Goal: Information Seeking & Learning: Understand process/instructions

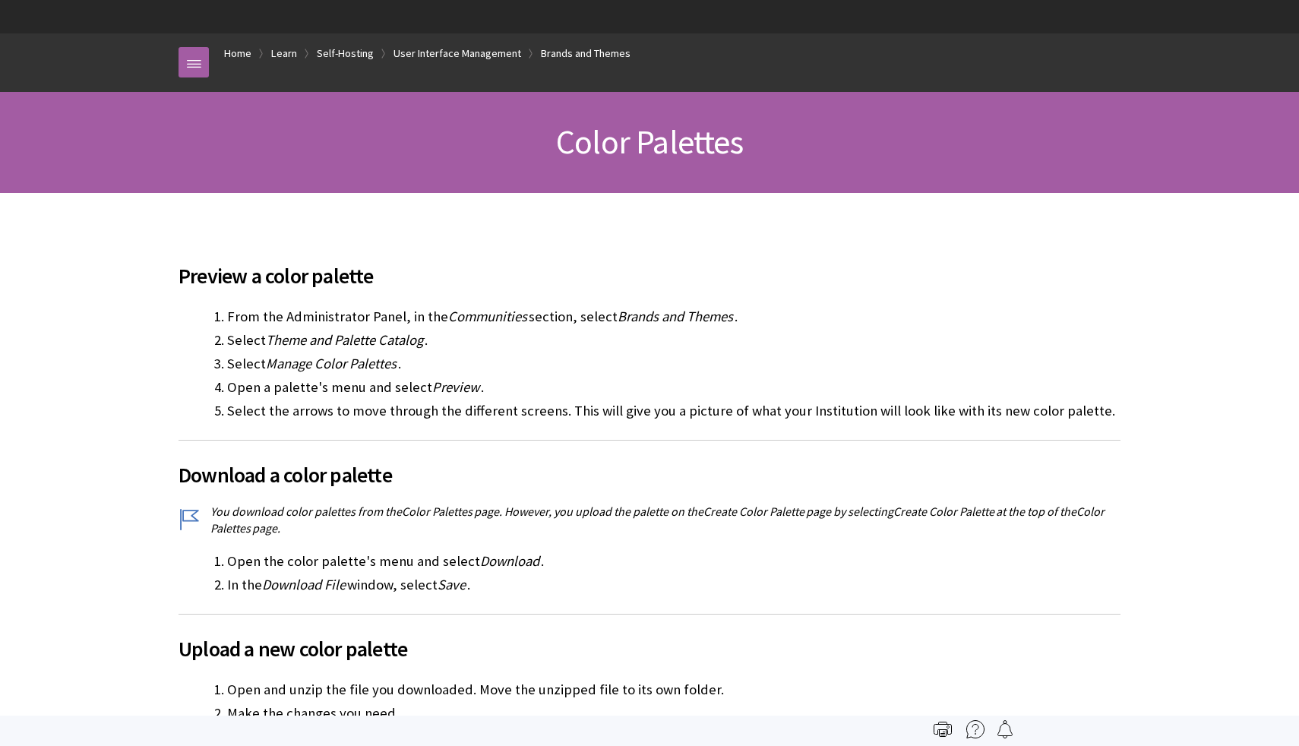
scroll to position [2544, 0]
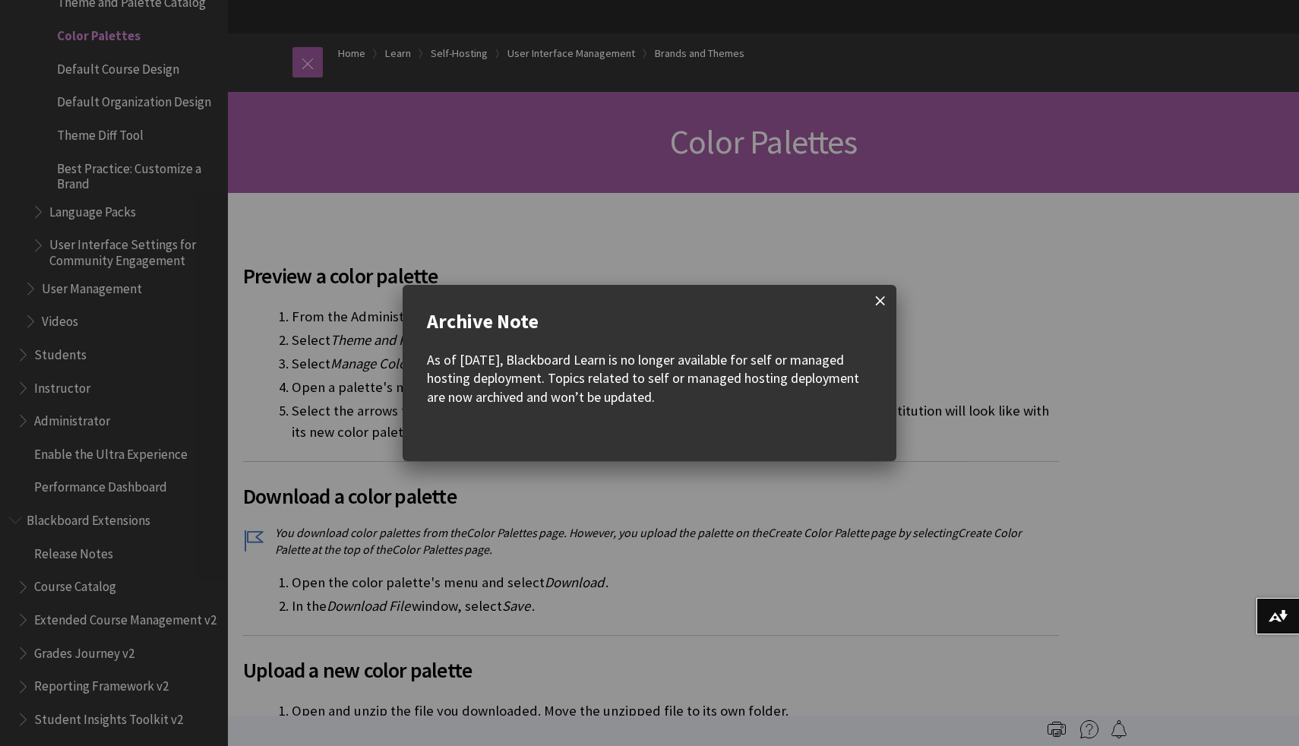
click at [893, 295] on span at bounding box center [880, 301] width 32 height 32
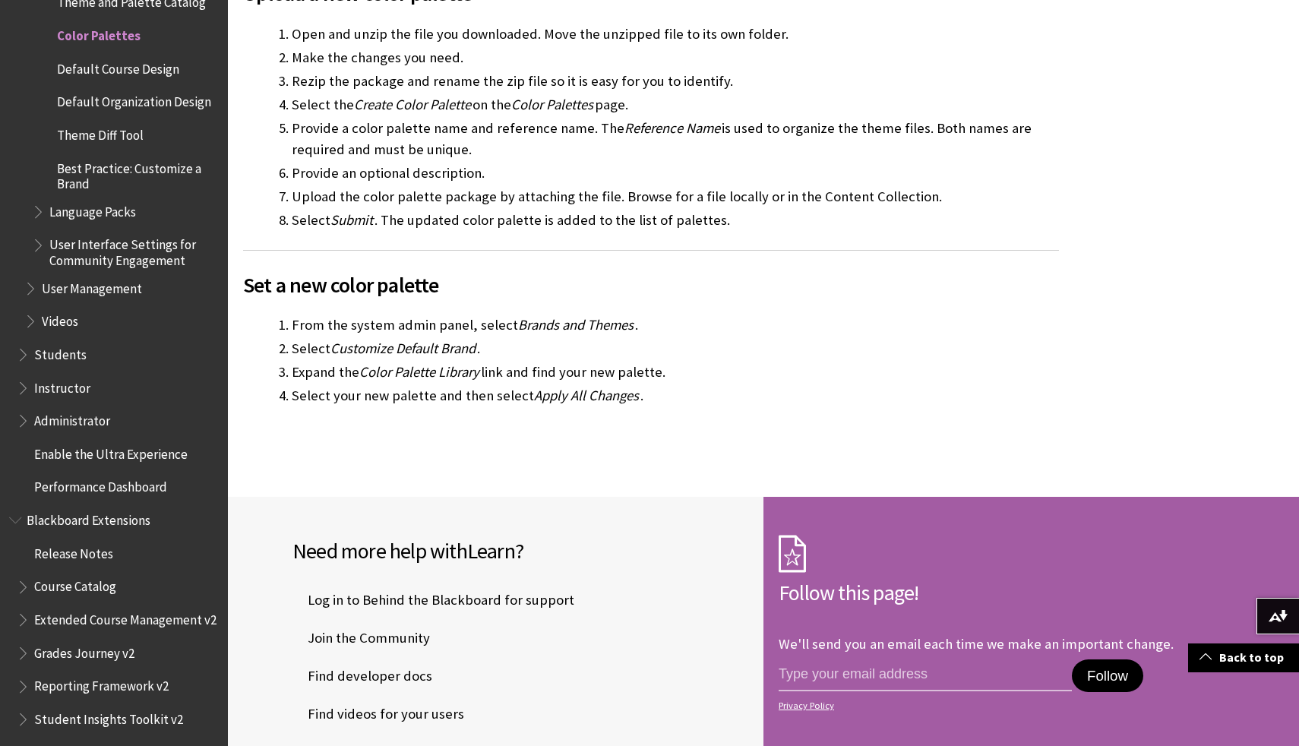
scroll to position [803, 0]
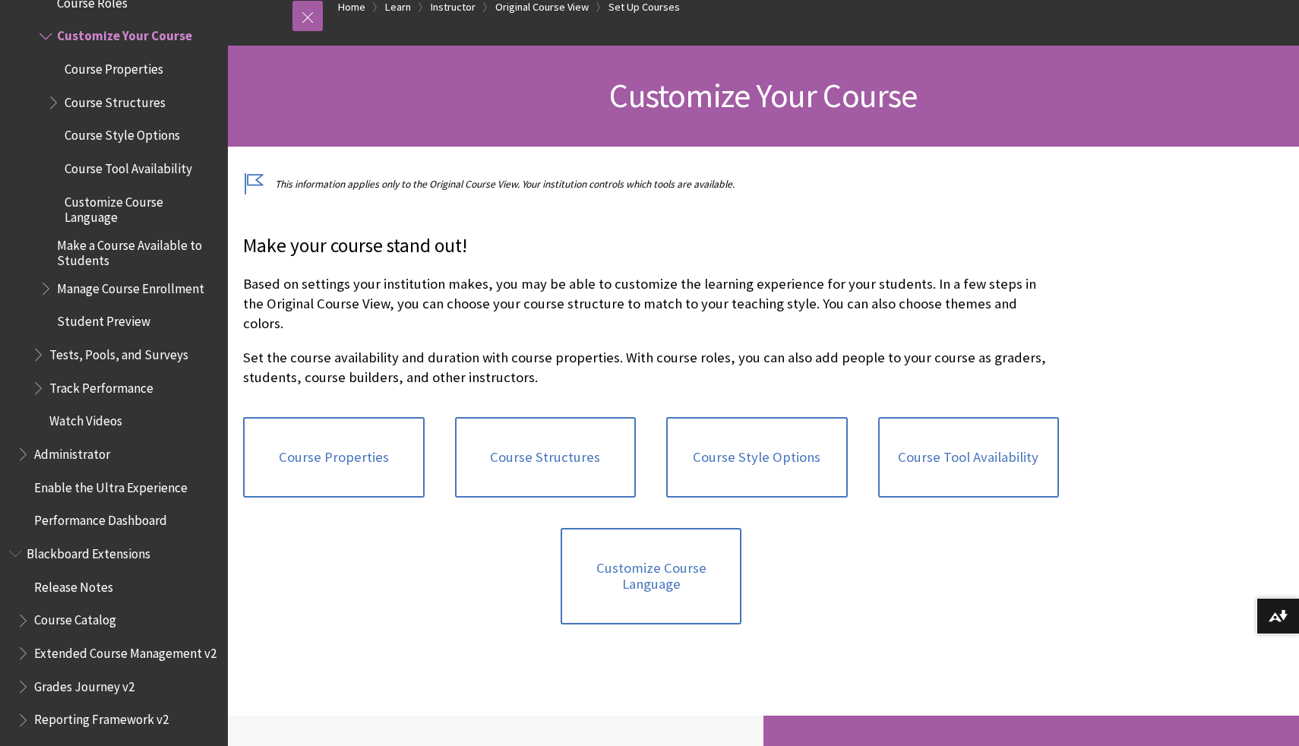
scroll to position [180, 0]
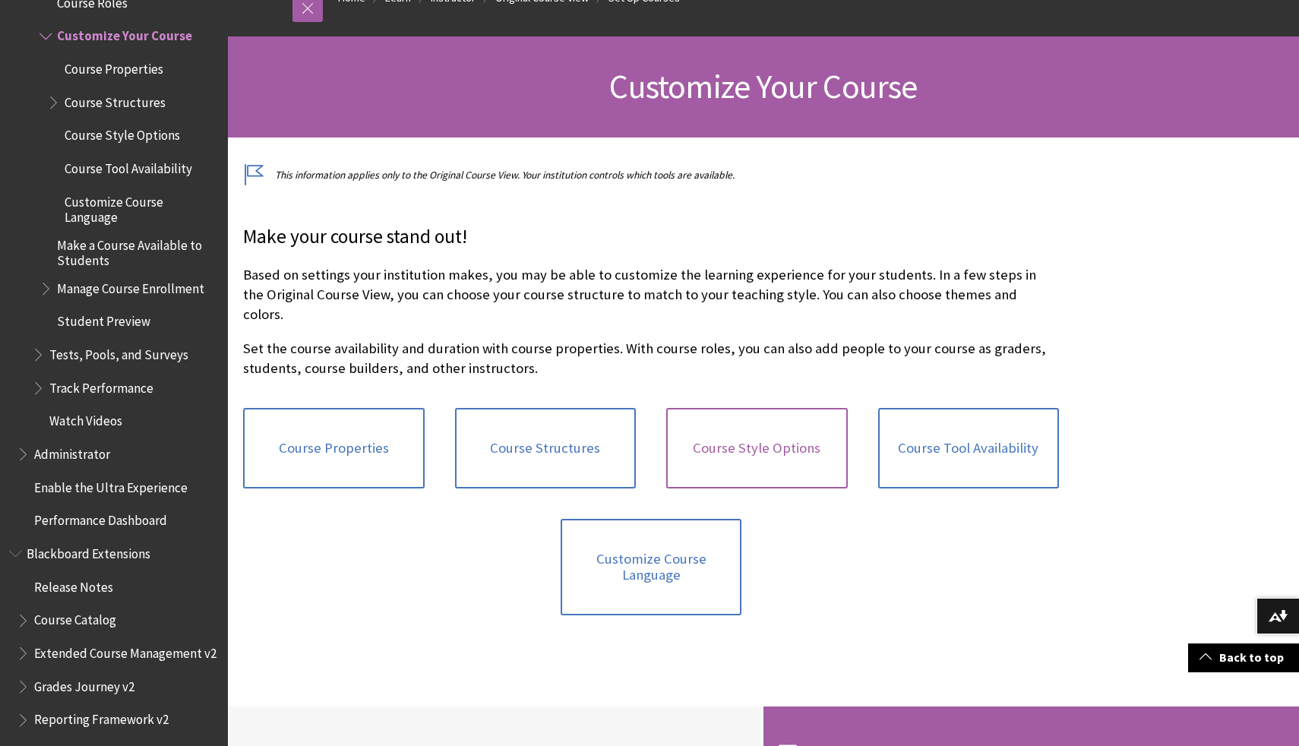
click at [708, 408] on link "Course Style Options" at bounding box center [756, 448] width 181 height 80
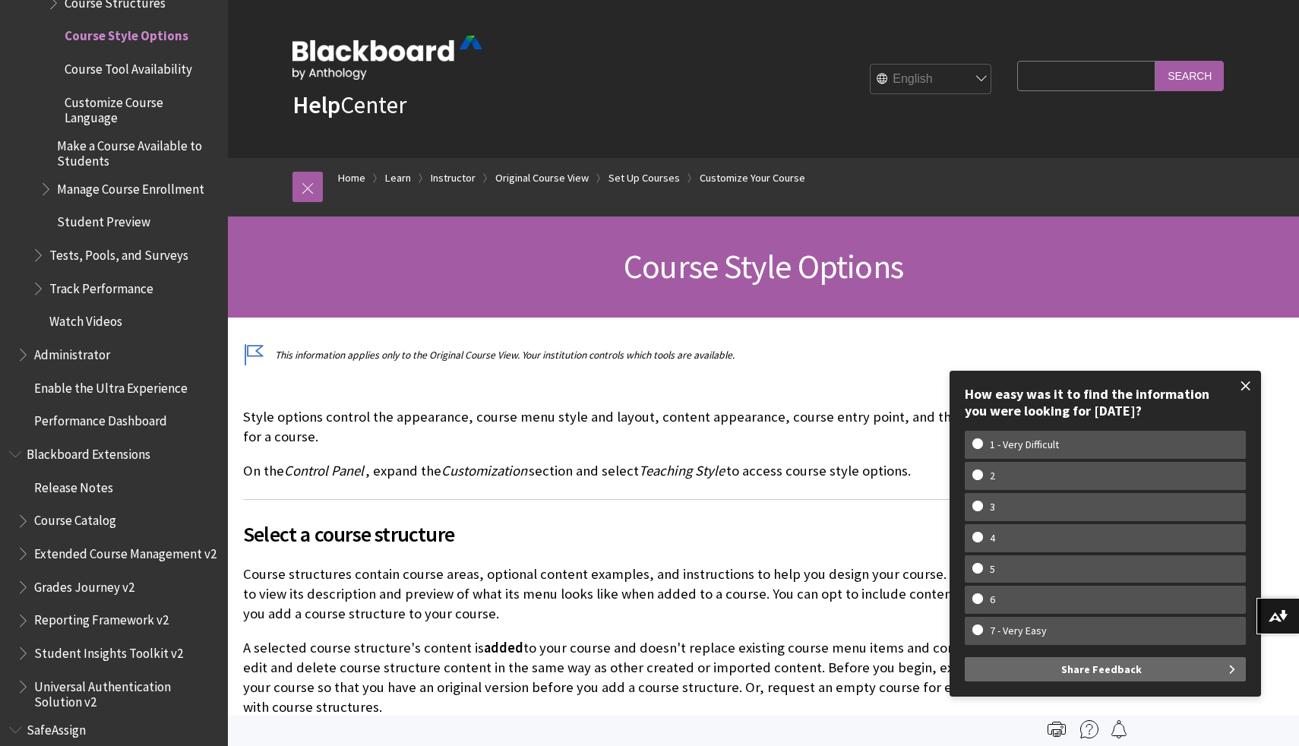
click at [1256, 384] on span at bounding box center [1245, 386] width 32 height 32
